Goal: Check status: Check status

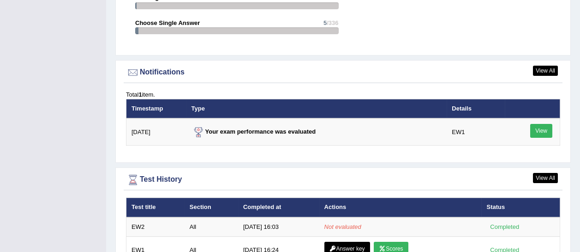
scroll to position [1116, 0]
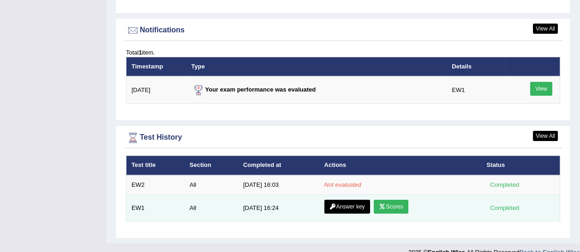
click at [383, 199] on link "Scores" at bounding box center [391, 206] width 34 height 14
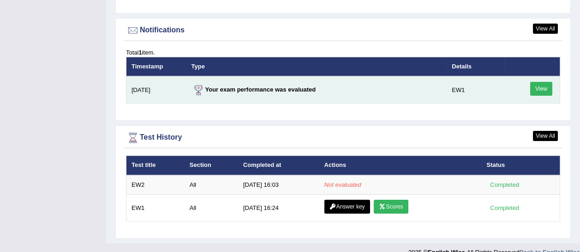
click at [545, 82] on link "View" at bounding box center [541, 89] width 22 height 14
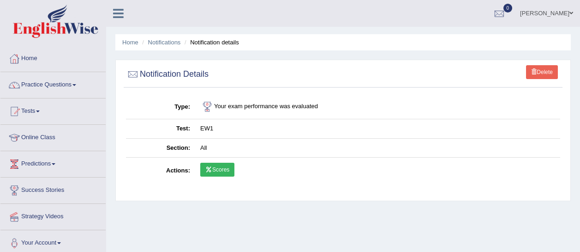
click at [217, 171] on link "Scores" at bounding box center [217, 169] width 34 height 14
